Goal: Task Accomplishment & Management: Use online tool/utility

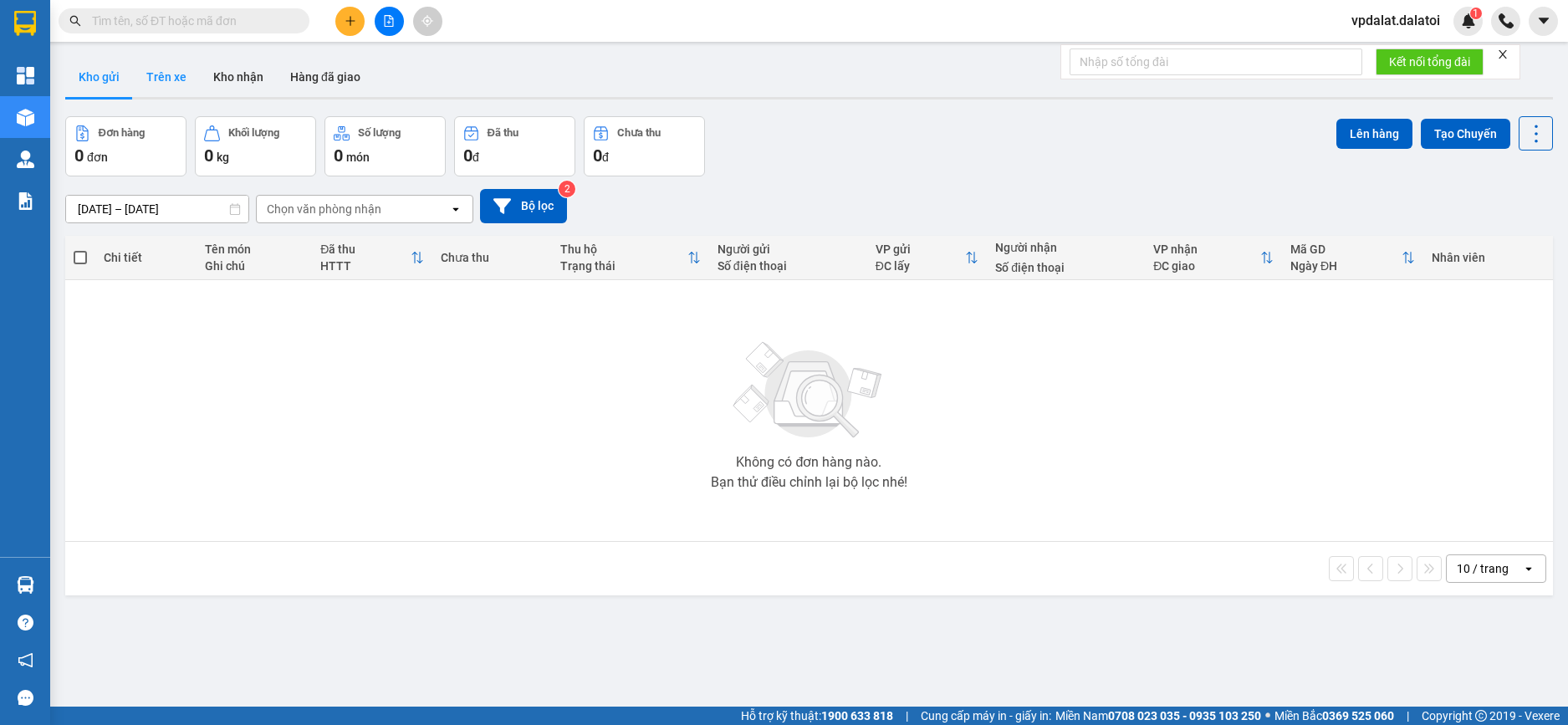
click at [177, 76] on button "Trên xe" at bounding box center [166, 76] width 67 height 40
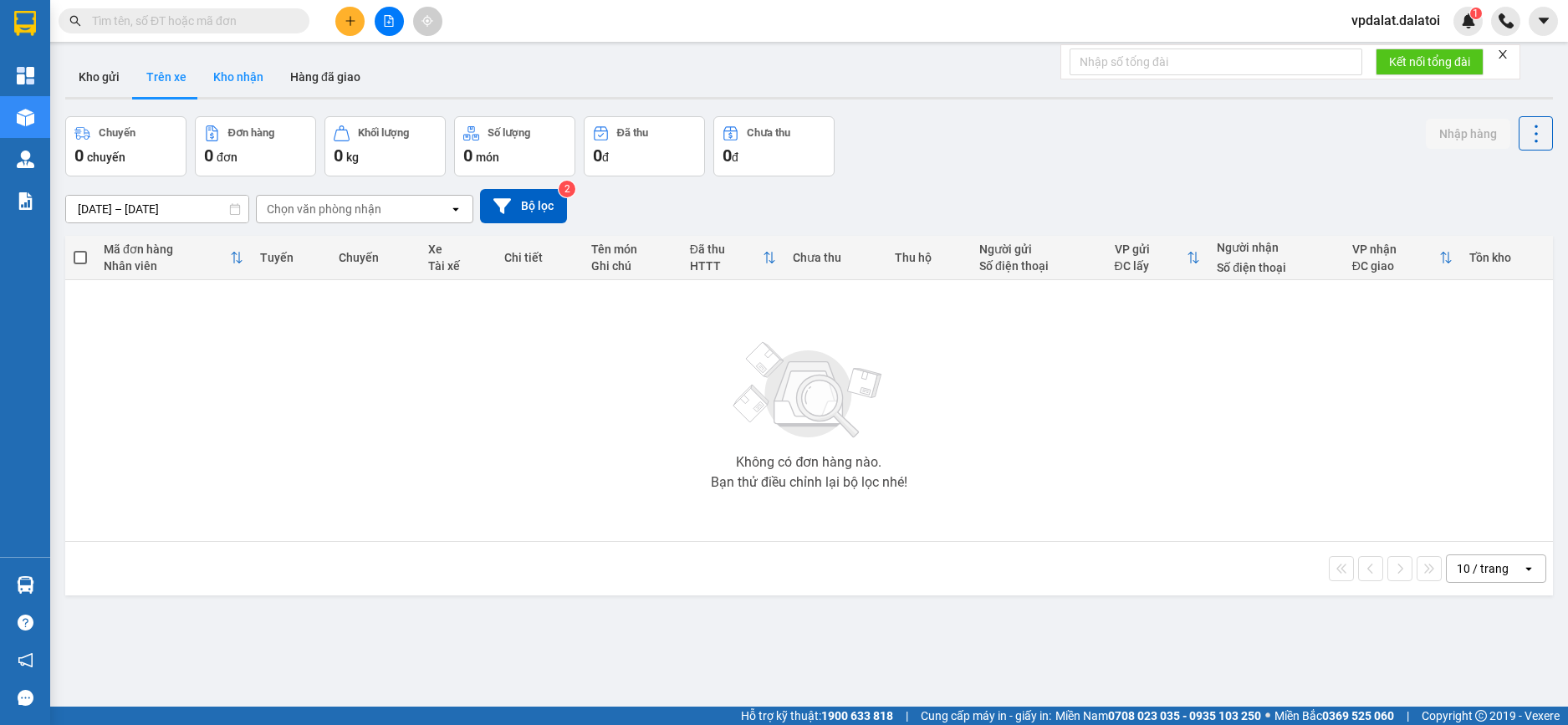
click at [239, 76] on button "Kho nhận" at bounding box center [238, 76] width 77 height 40
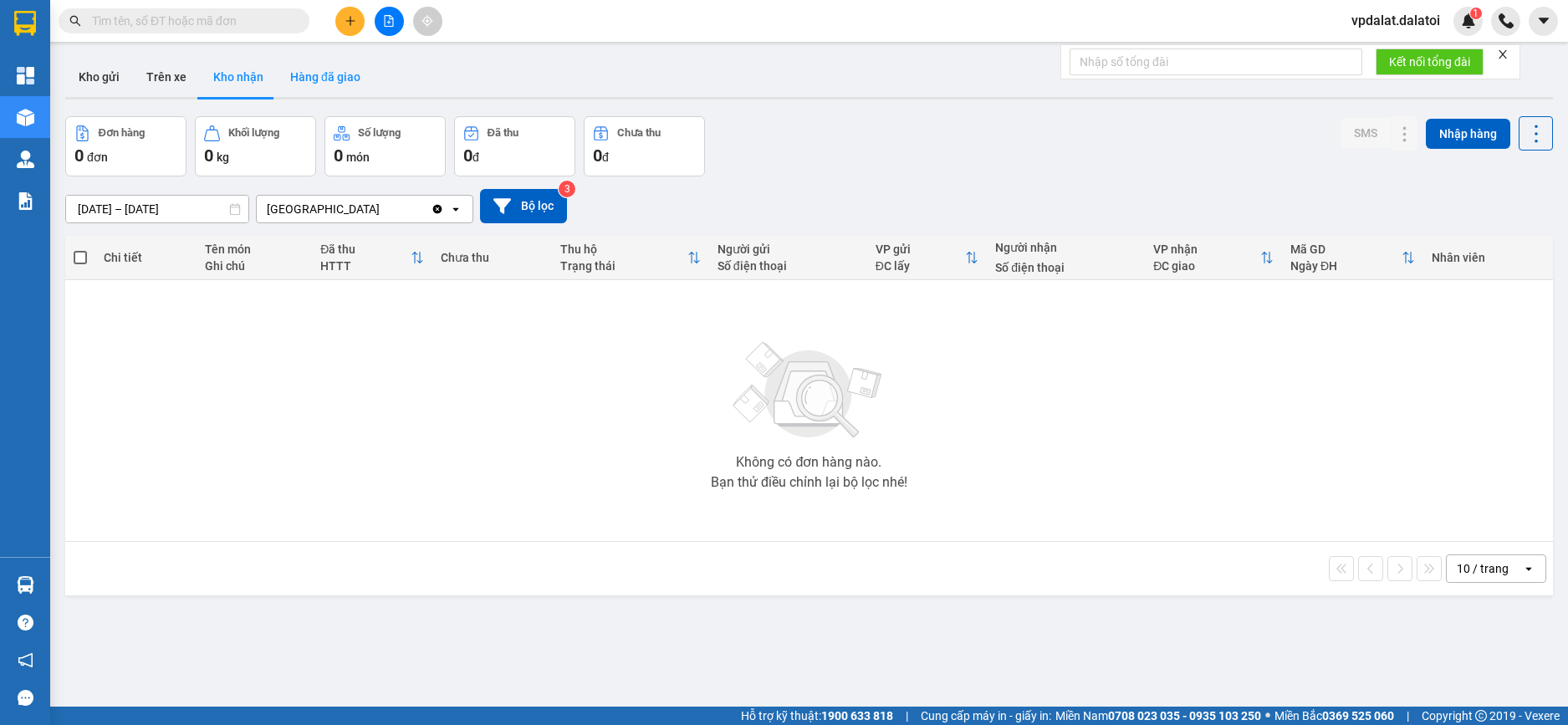
click at [334, 76] on button "Hàng đã giao" at bounding box center [325, 76] width 97 height 40
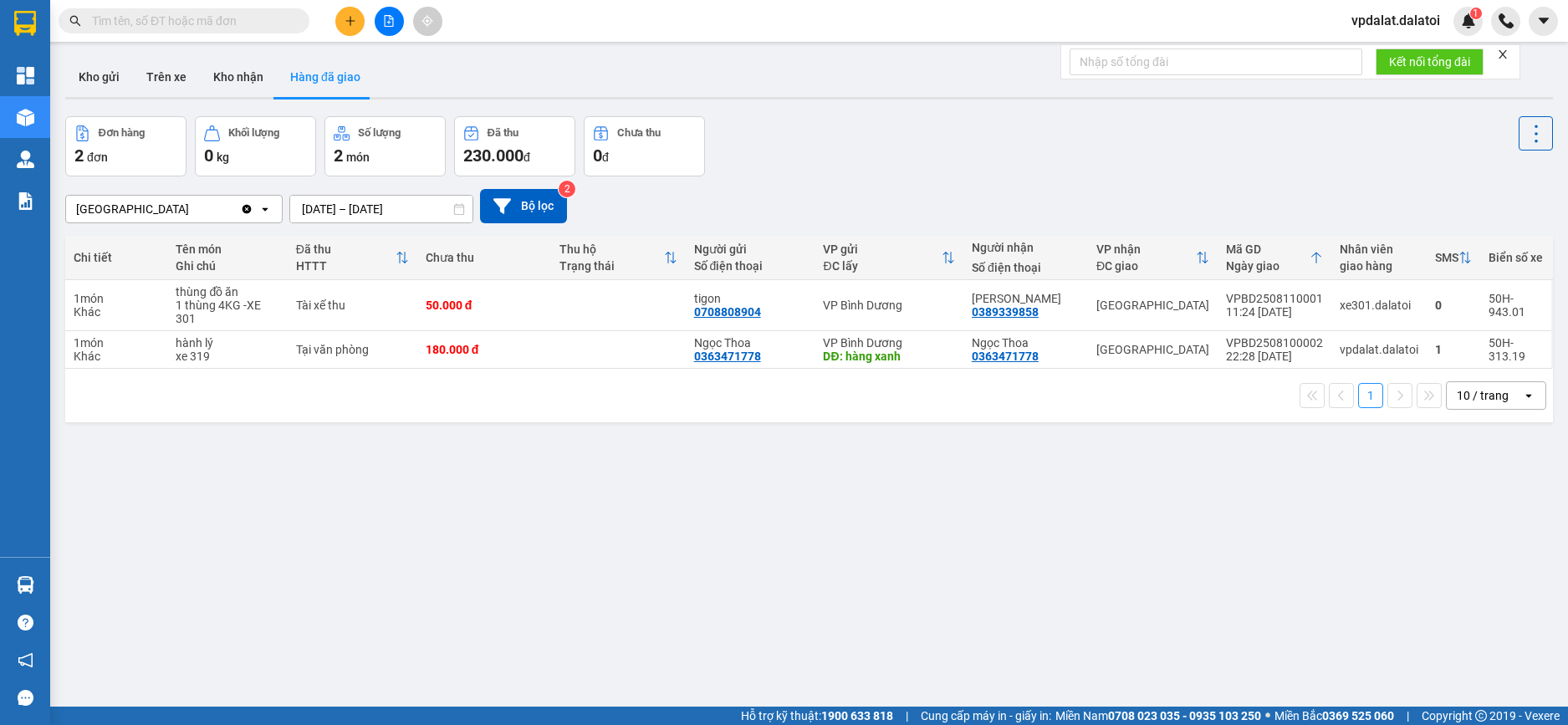
click at [1414, 17] on span "vpdalat.dalatoi" at bounding box center [1396, 21] width 116 height 21
click at [1389, 54] on span "Đăng xuất" at bounding box center [1404, 51] width 80 height 18
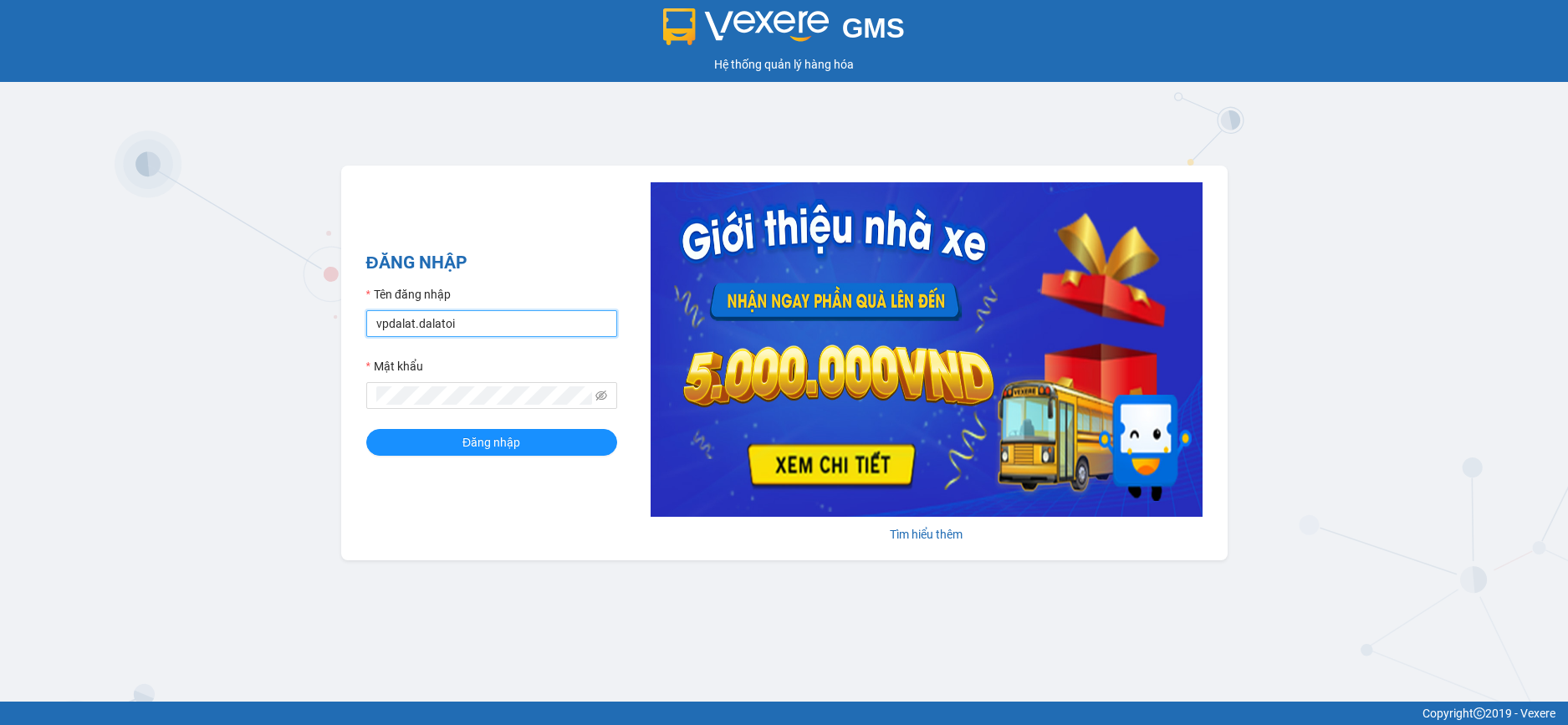
click at [539, 330] on input "vpdalat.dalatoi" at bounding box center [491, 323] width 251 height 27
type input "thao97.dalatoi"
click at [530, 436] on button "Đăng nhập" at bounding box center [491, 442] width 251 height 27
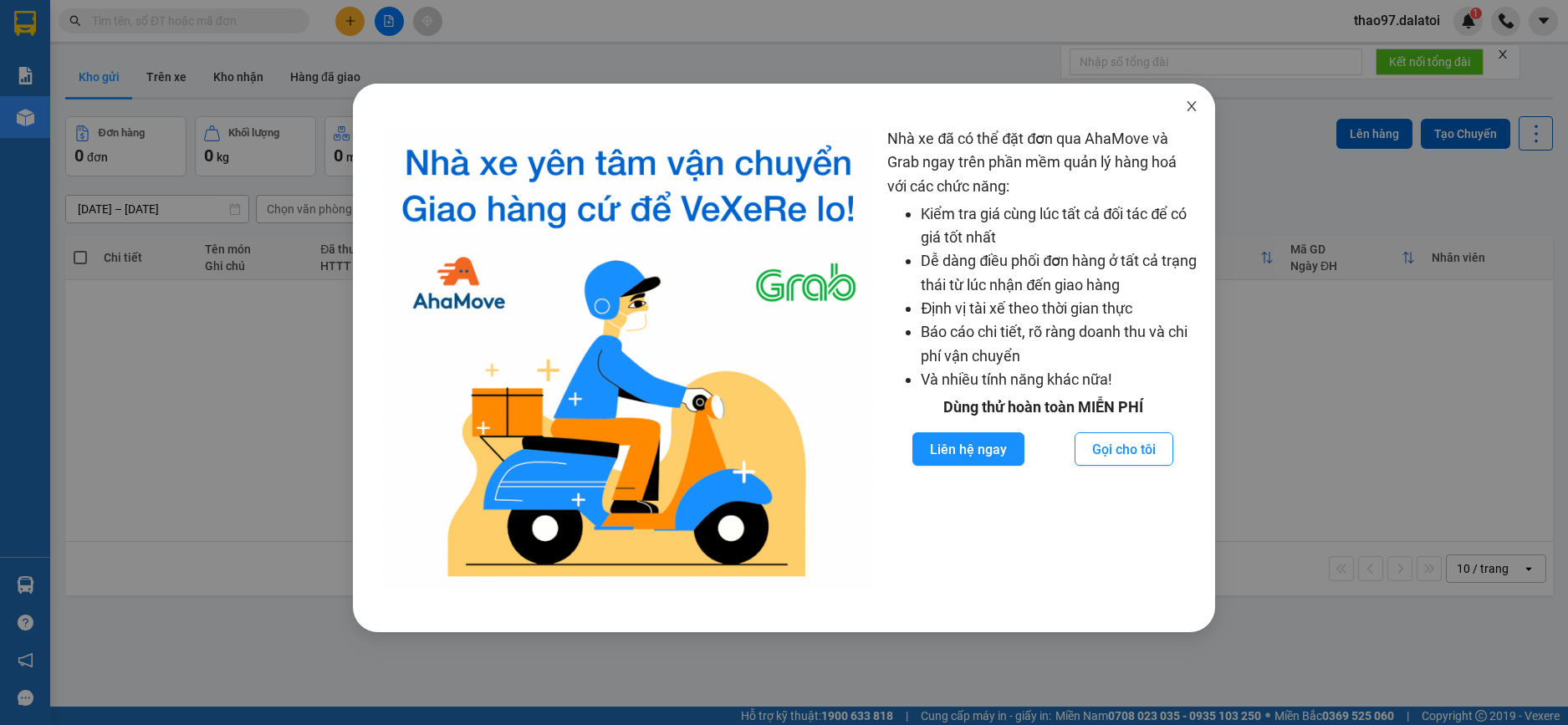
click at [1195, 110] on icon "close" at bounding box center [1191, 105] width 13 height 13
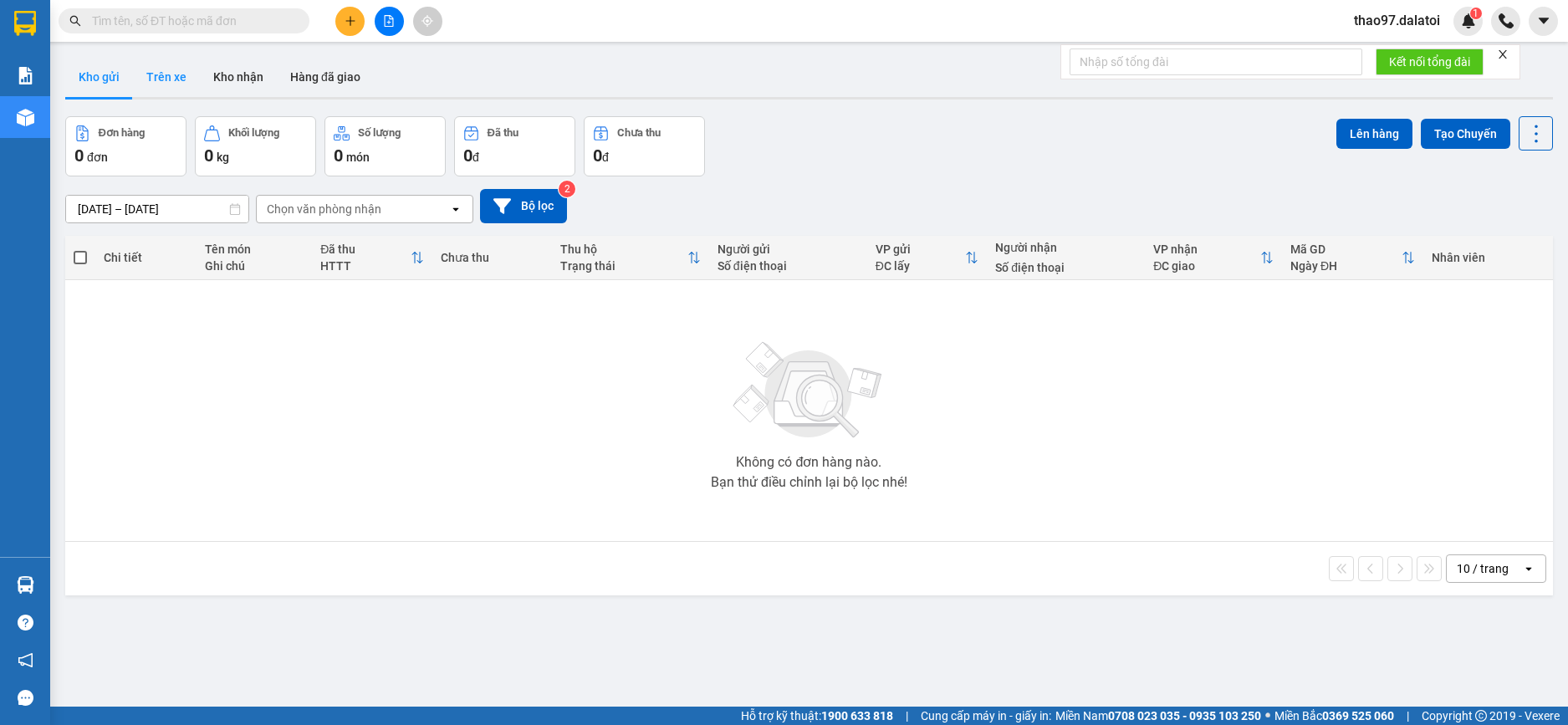
click at [159, 76] on button "Trên xe" at bounding box center [166, 76] width 67 height 40
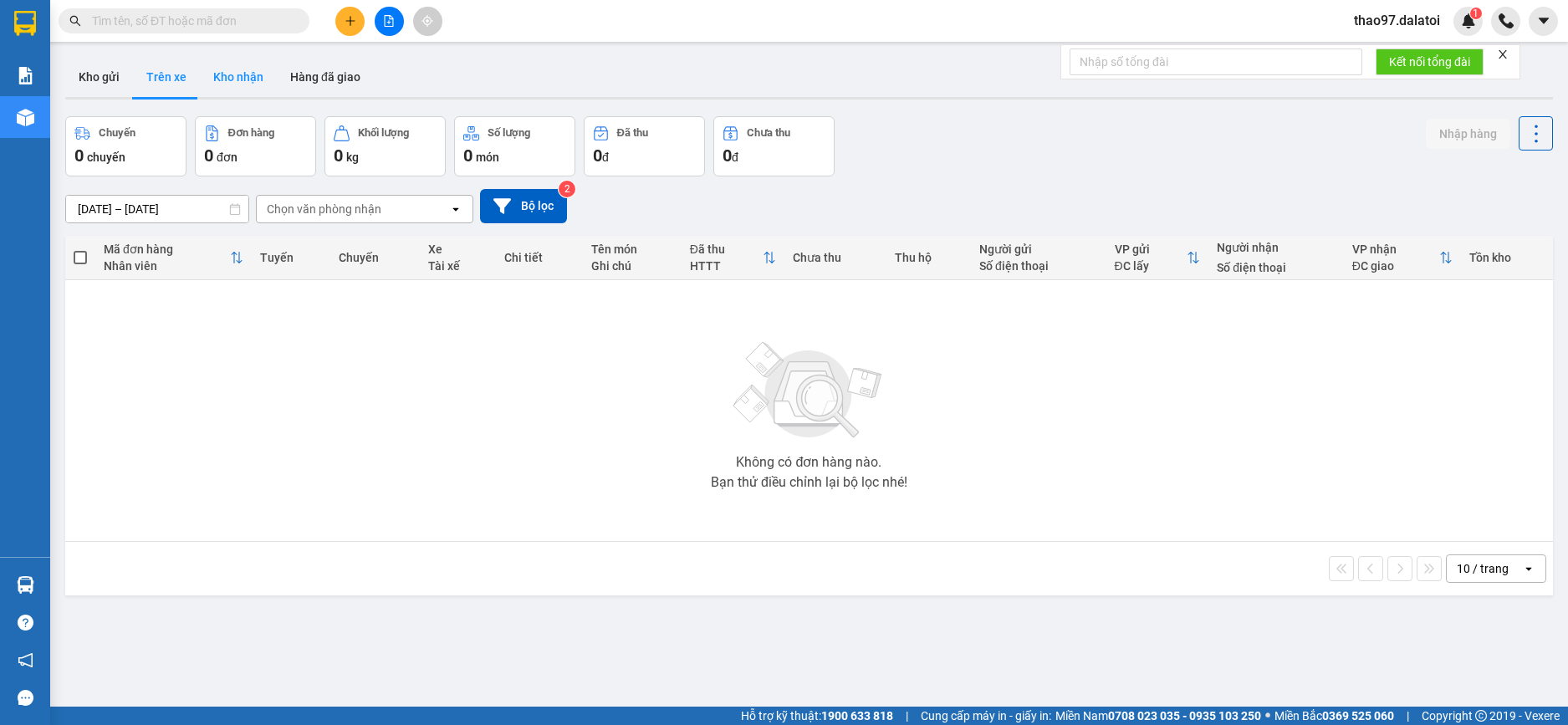
click at [250, 76] on button "Kho nhận" at bounding box center [238, 76] width 77 height 40
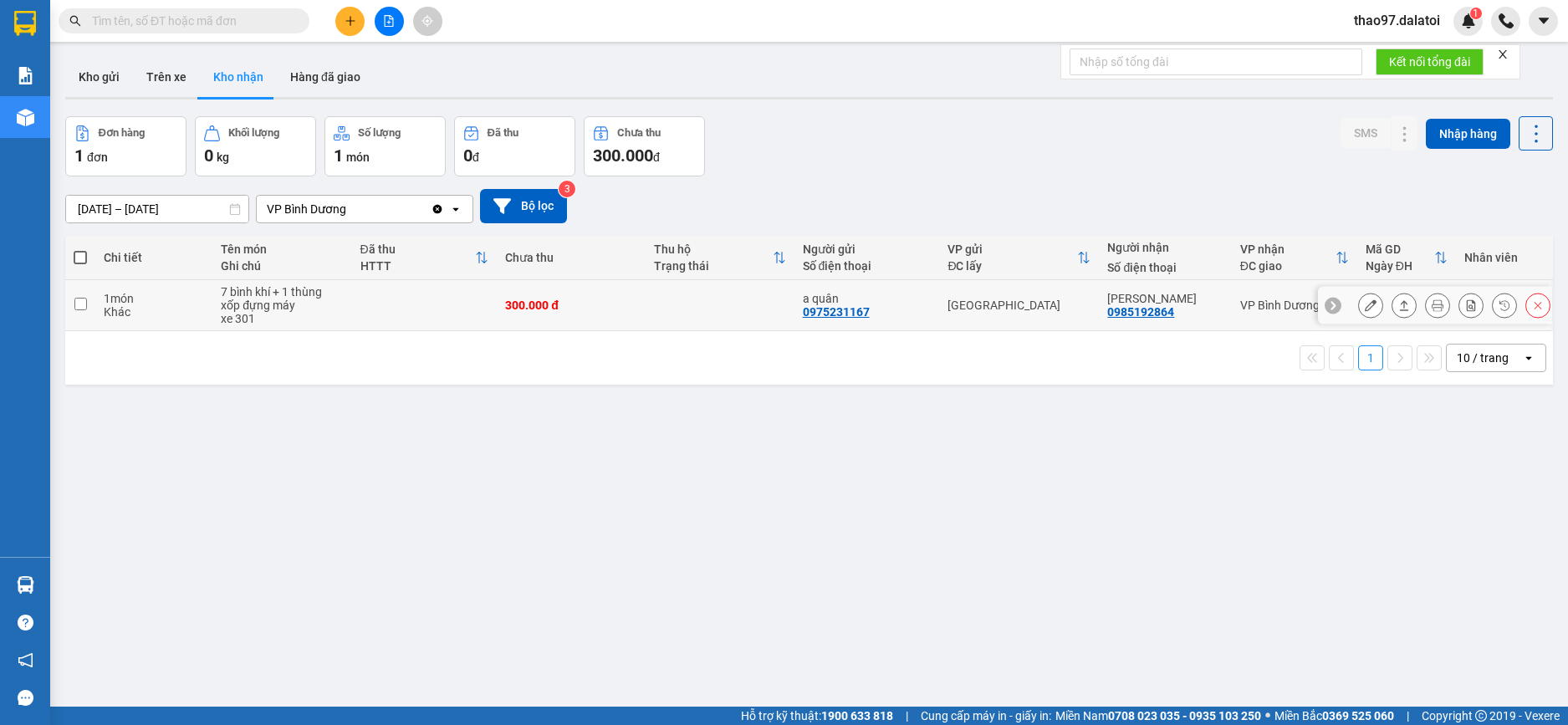
click at [82, 305] on input "checkbox" at bounding box center [81, 303] width 12 height 12
checkbox input "true"
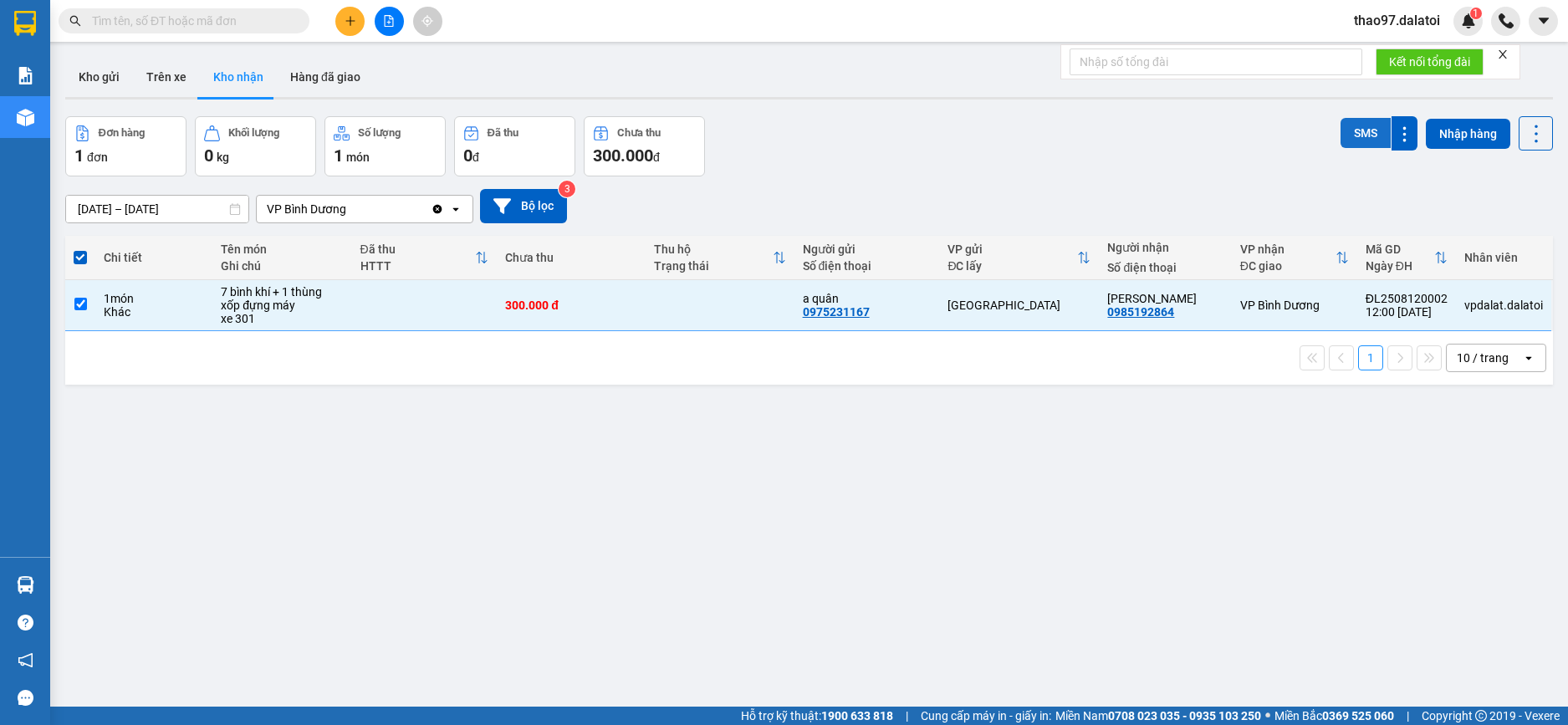
click at [1352, 140] on button "SMS" at bounding box center [1366, 133] width 50 height 30
click at [331, 69] on button "Hàng đã giao" at bounding box center [325, 76] width 97 height 40
